Goal: Navigation & Orientation: Find specific page/section

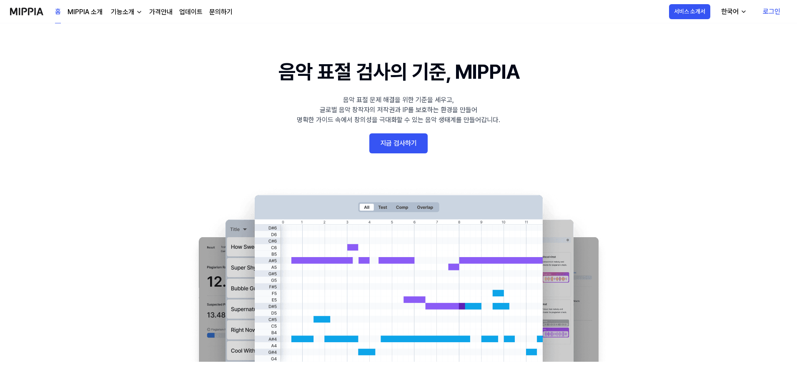
click at [773, 10] on link "로그인" at bounding box center [771, 11] width 31 height 23
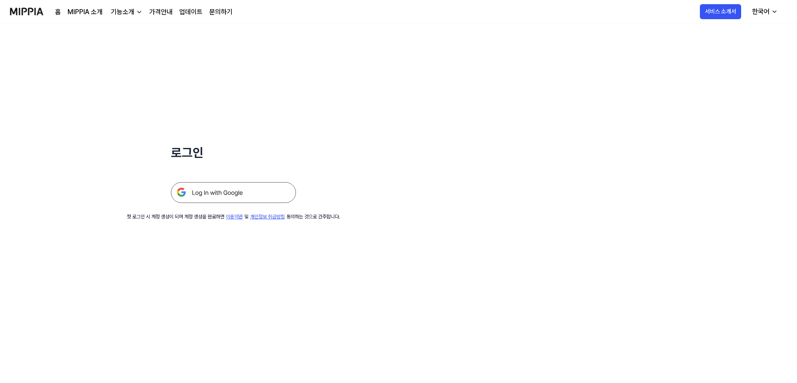
click at [225, 196] on img at bounding box center [233, 192] width 125 height 21
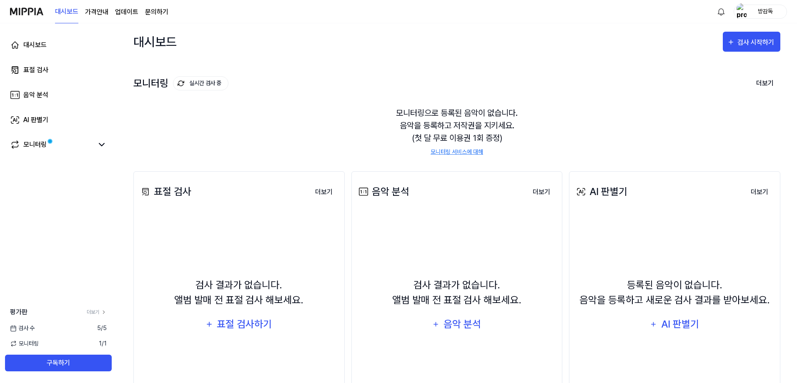
click at [626, 88] on div "모니터링 실시간 검사 중 더보기" at bounding box center [456, 83] width 647 height 13
click at [36, 12] on img at bounding box center [26, 11] width 33 height 23
